Goal: Task Accomplishment & Management: Complete application form

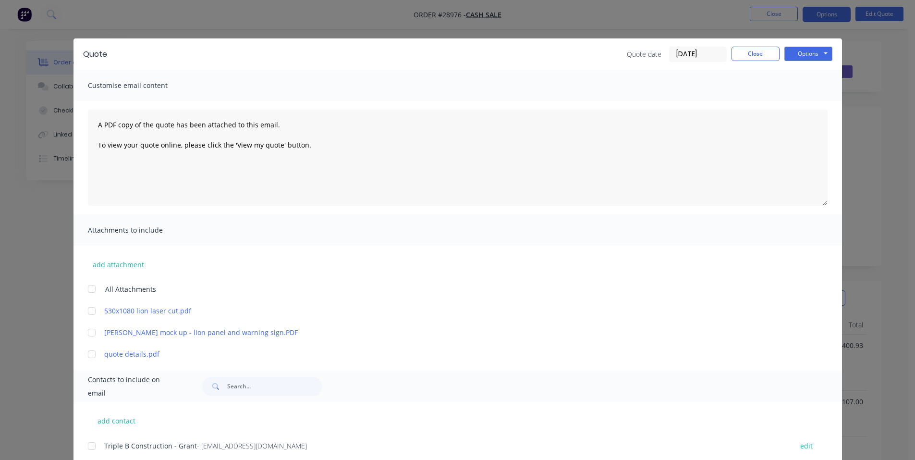
click at [752, 53] on button "Close" at bounding box center [756, 54] width 48 height 14
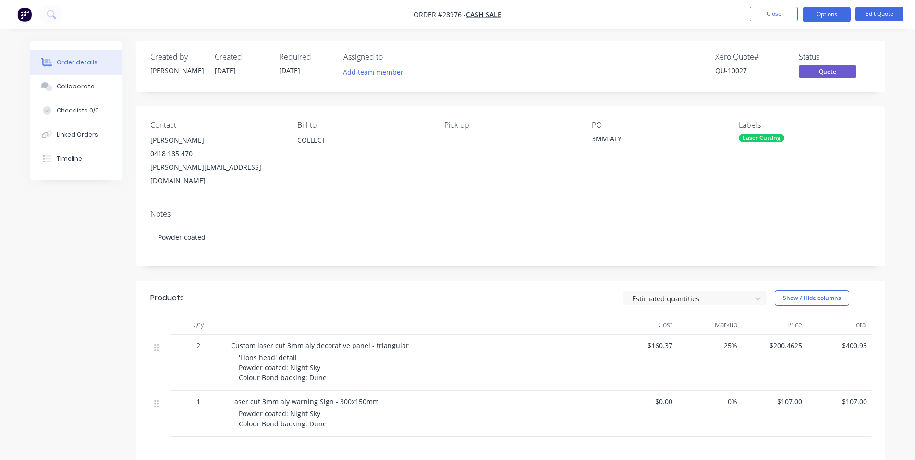
click at [23, 19] on img "button" at bounding box center [24, 14] width 14 height 14
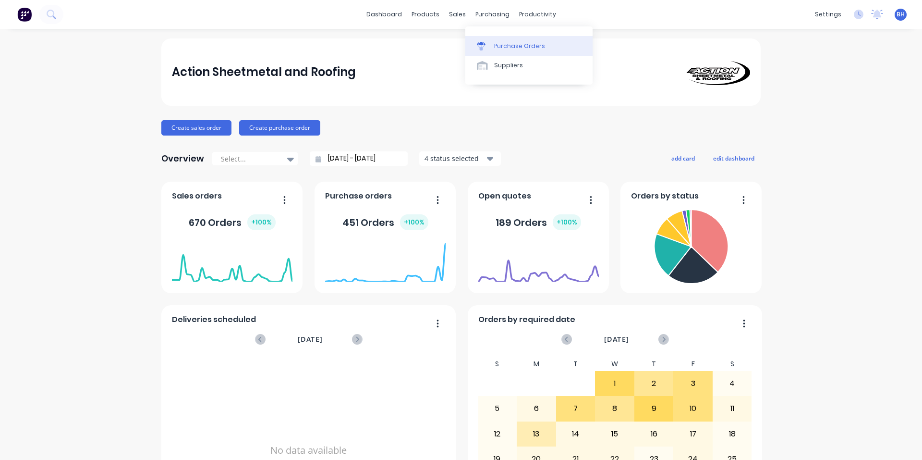
click at [511, 47] on div "Purchase Orders" at bounding box center [519, 46] width 51 height 9
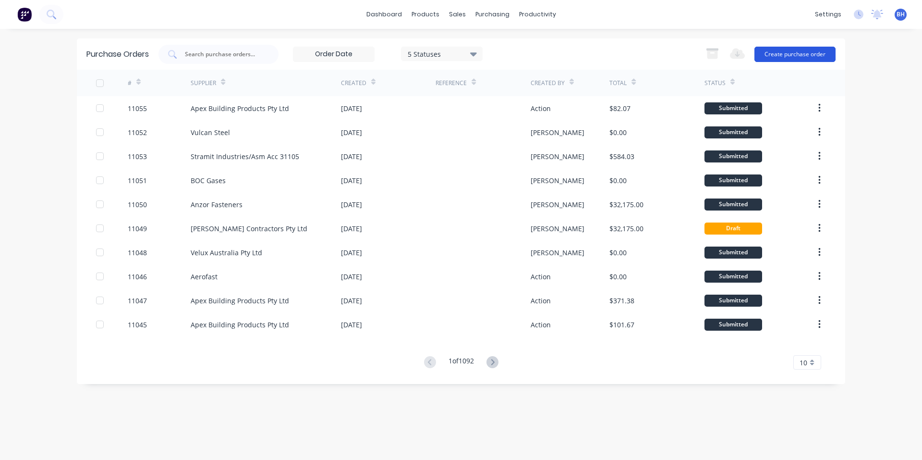
click at [795, 55] on button "Create purchase order" at bounding box center [795, 54] width 81 height 15
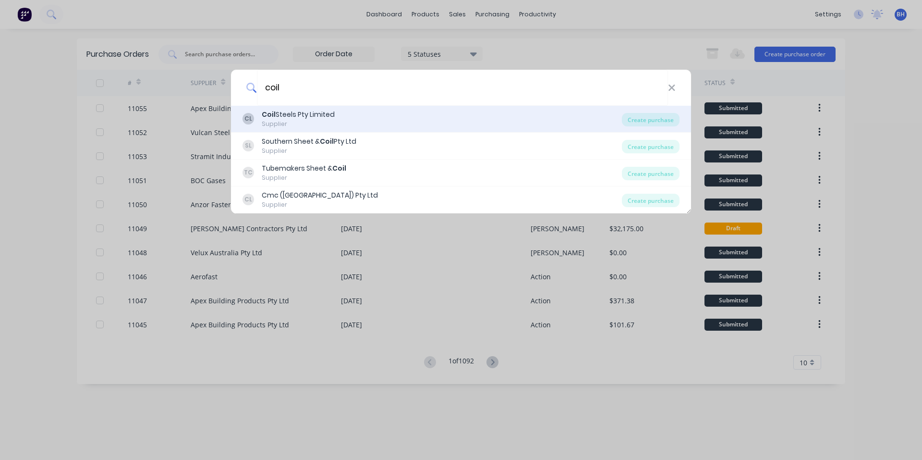
type input "coil"
click at [342, 116] on div "CL Coil Steels Pty Limited Supplier" at bounding box center [432, 119] width 379 height 19
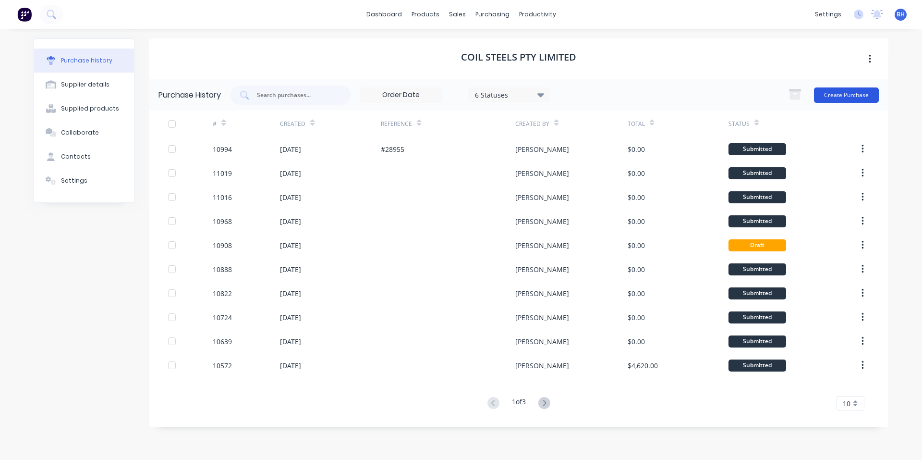
click at [840, 93] on button "Create Purchase" at bounding box center [846, 94] width 65 height 15
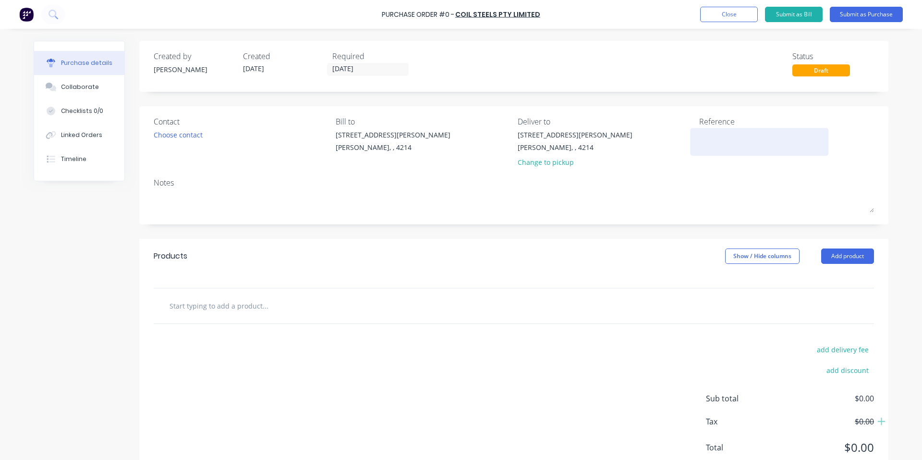
click at [712, 142] on textarea at bounding box center [759, 141] width 120 height 22
type textarea "#29182"
click at [180, 130] on div "Choose contact" at bounding box center [178, 135] width 49 height 10
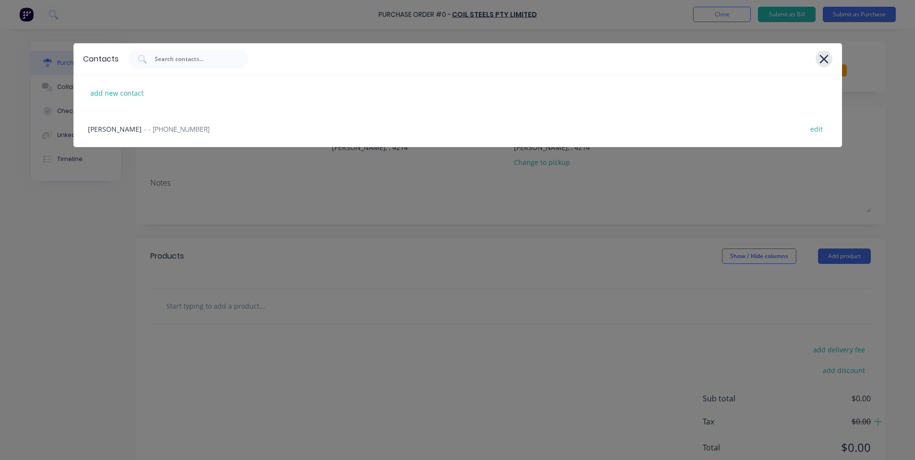
click at [825, 55] on icon at bounding box center [824, 58] width 10 height 13
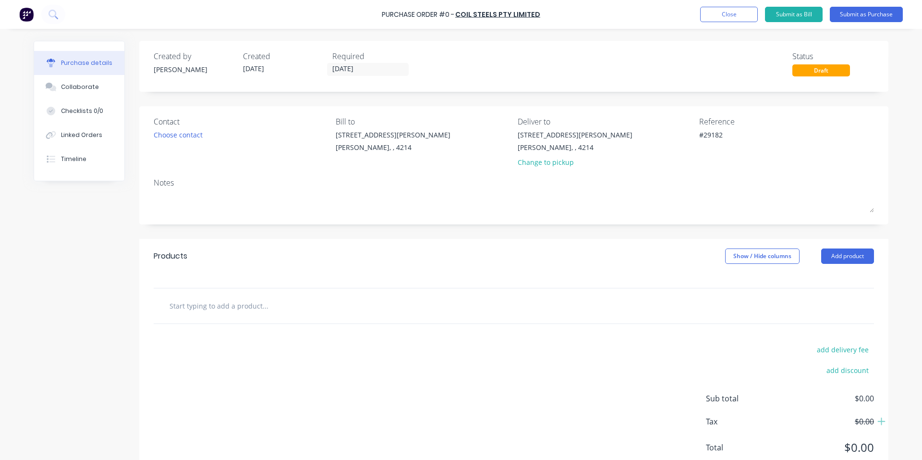
click at [218, 309] on input "text" at bounding box center [265, 305] width 192 height 19
click at [840, 250] on button "Add product" at bounding box center [847, 255] width 53 height 15
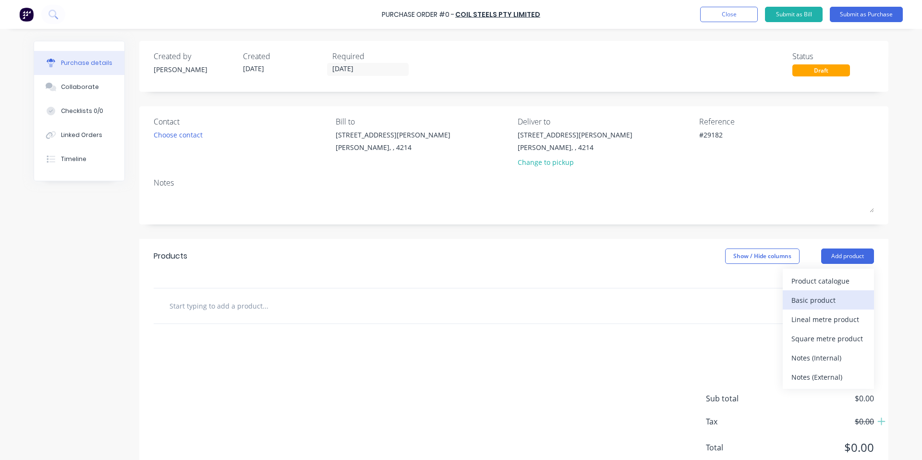
click at [833, 296] on div "Basic product" at bounding box center [829, 300] width 74 height 14
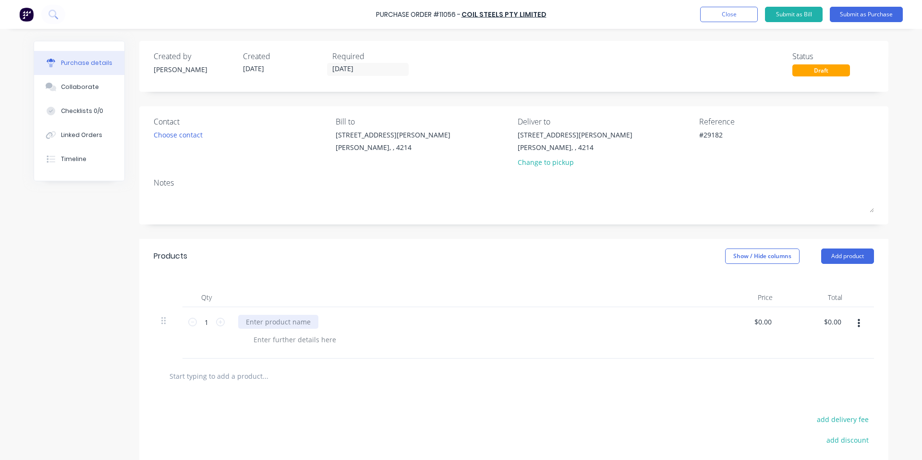
type textarea "x"
click at [274, 320] on div at bounding box center [278, 322] width 80 height 14
click at [566, 309] on div "1 sheet - 1200x2400 x 6mm mild steel" at bounding box center [471, 332] width 480 height 51
click at [877, 16] on button "Submit as Purchase" at bounding box center [866, 14] width 73 height 15
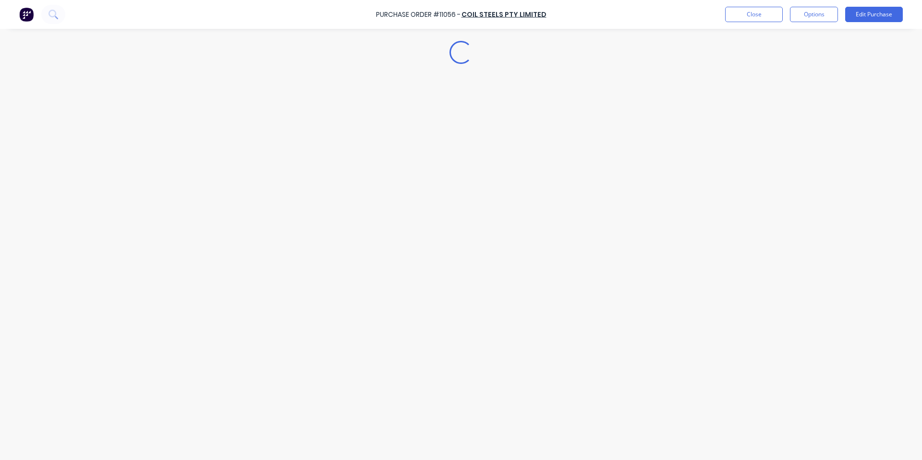
type textarea "x"
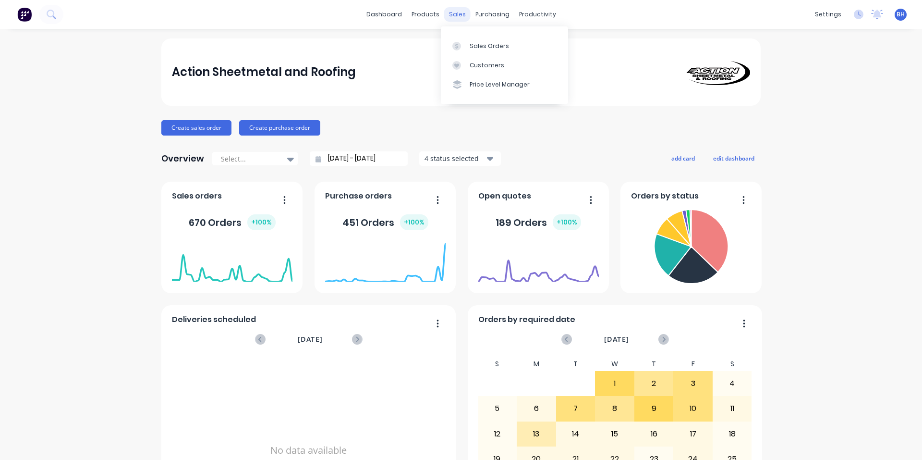
click at [454, 18] on div "sales" at bounding box center [457, 14] width 26 height 14
click at [475, 47] on div "Sales Orders" at bounding box center [489, 46] width 39 height 9
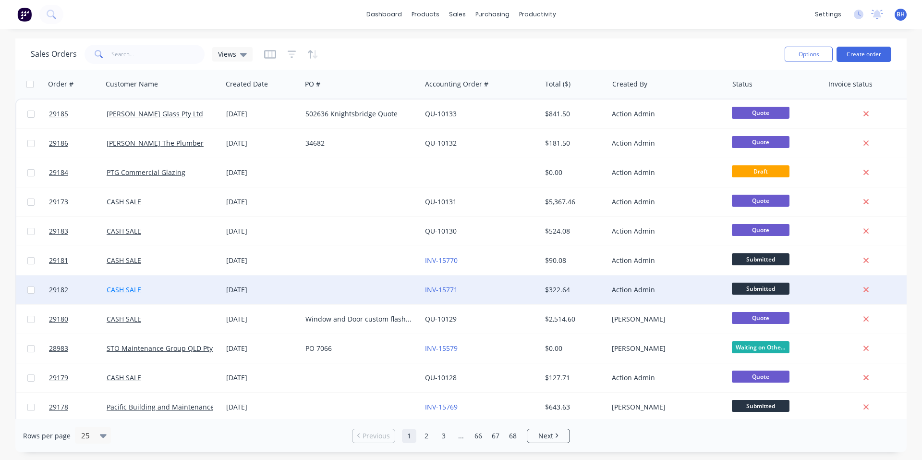
click at [120, 292] on link "CASH SALE" at bounding box center [124, 289] width 35 height 9
click at [60, 288] on span "29182" at bounding box center [58, 290] width 19 height 10
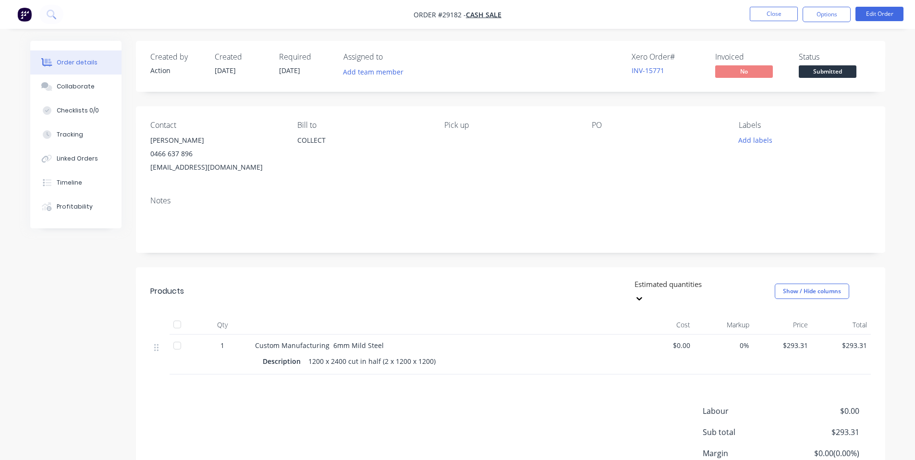
click at [601, 156] on div "PO" at bounding box center [658, 147] width 132 height 53
click at [873, 14] on button "Edit Order" at bounding box center [879, 14] width 48 height 14
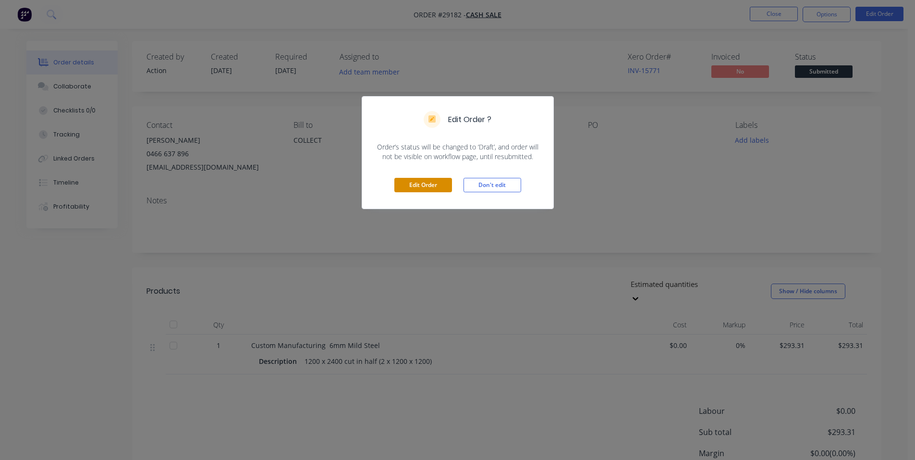
click at [416, 188] on button "Edit Order" at bounding box center [423, 185] width 58 height 14
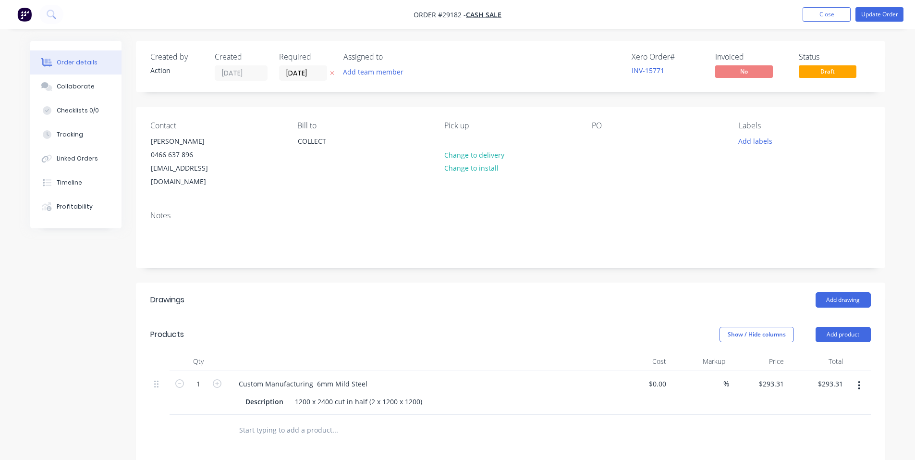
click at [606, 152] on div "PO" at bounding box center [658, 155] width 132 height 68
click at [605, 141] on div at bounding box center [599, 141] width 15 height 14
click at [669, 176] on div "Contact [PERSON_NAME] [PHONE_NUMBER] [EMAIL_ADDRESS][DOMAIN_NAME] [PERSON_NAME]…" at bounding box center [510, 155] width 749 height 97
click at [875, 14] on button "Update Order" at bounding box center [879, 14] width 48 height 14
